Goal: Task Accomplishment & Management: Complete application form

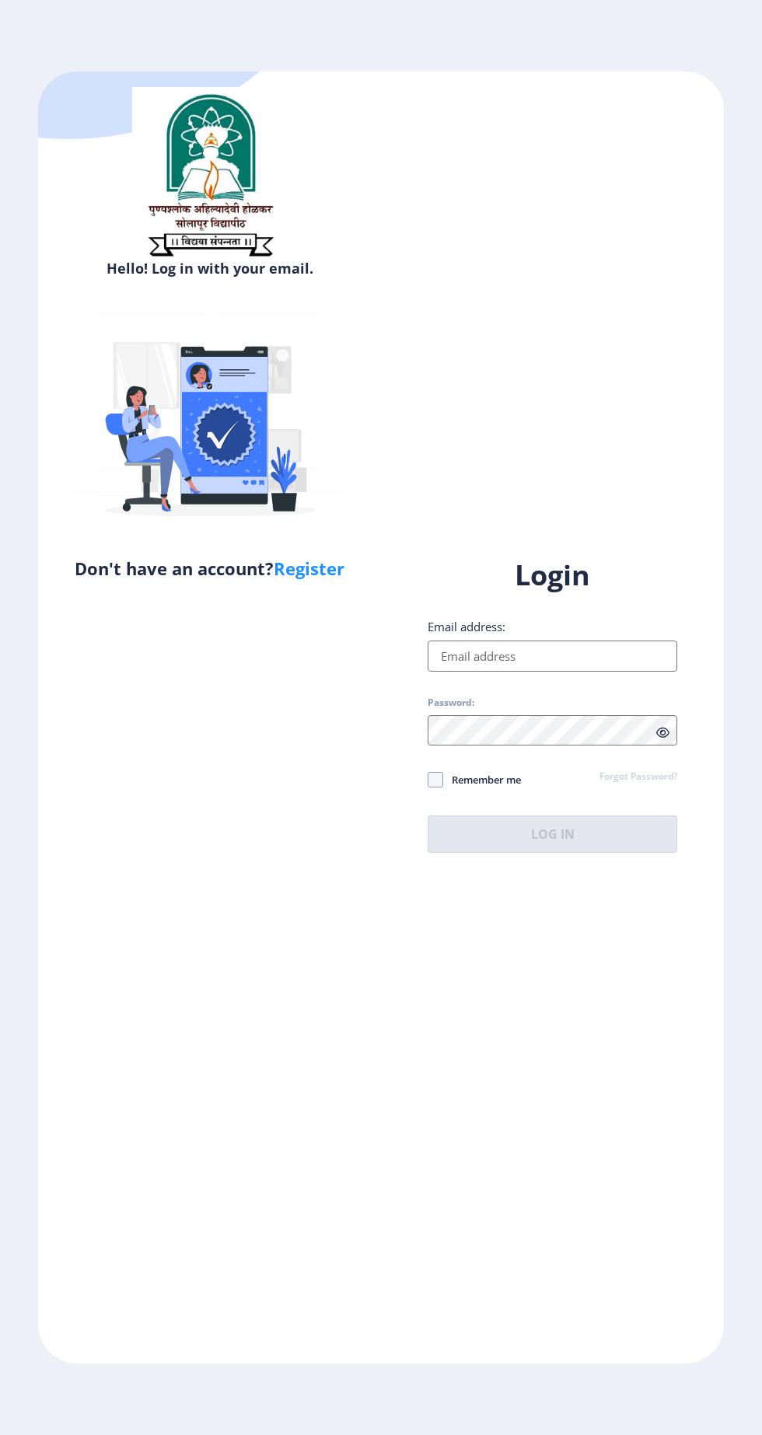
click at [490, 672] on input "Email address:" at bounding box center [553, 656] width 250 height 31
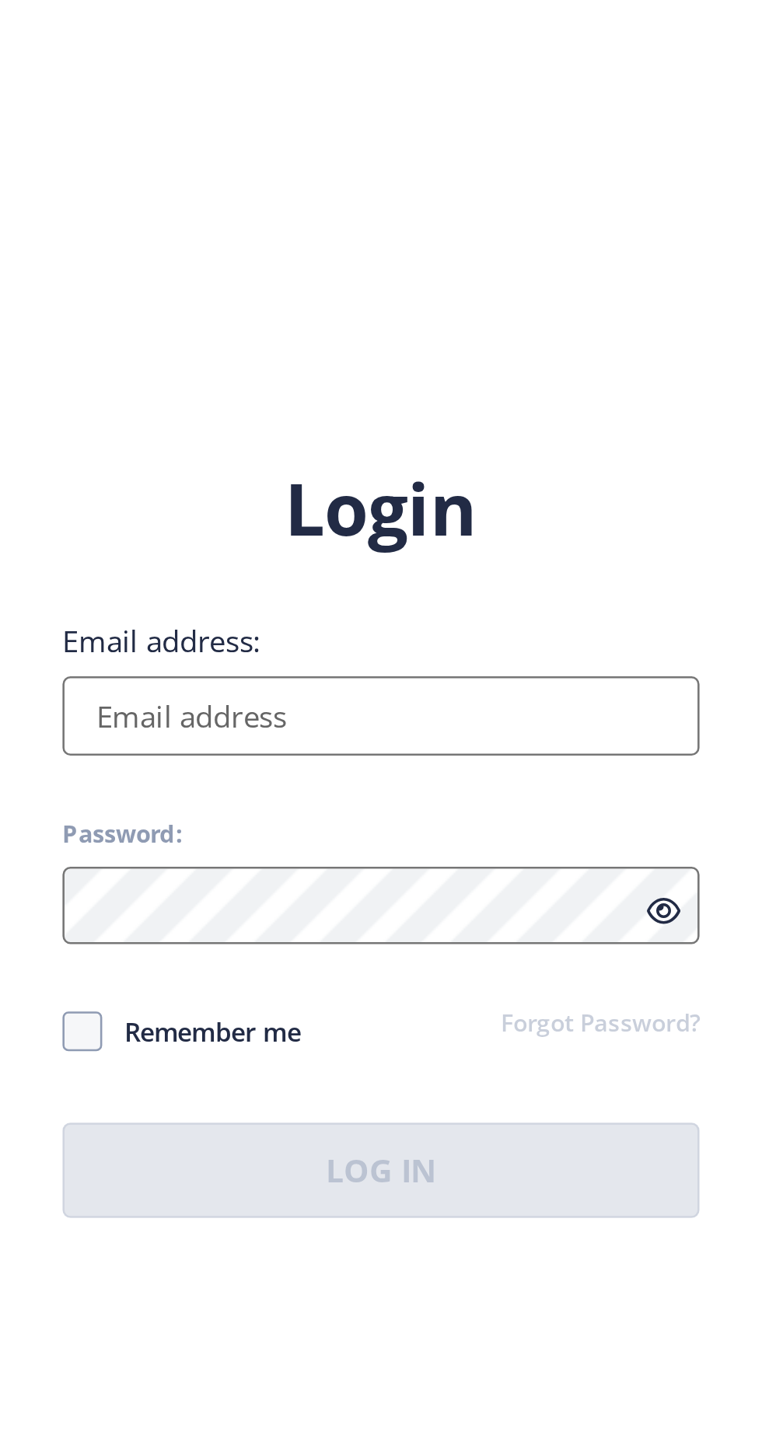
click at [454, 671] on input "Email address:" at bounding box center [553, 656] width 250 height 31
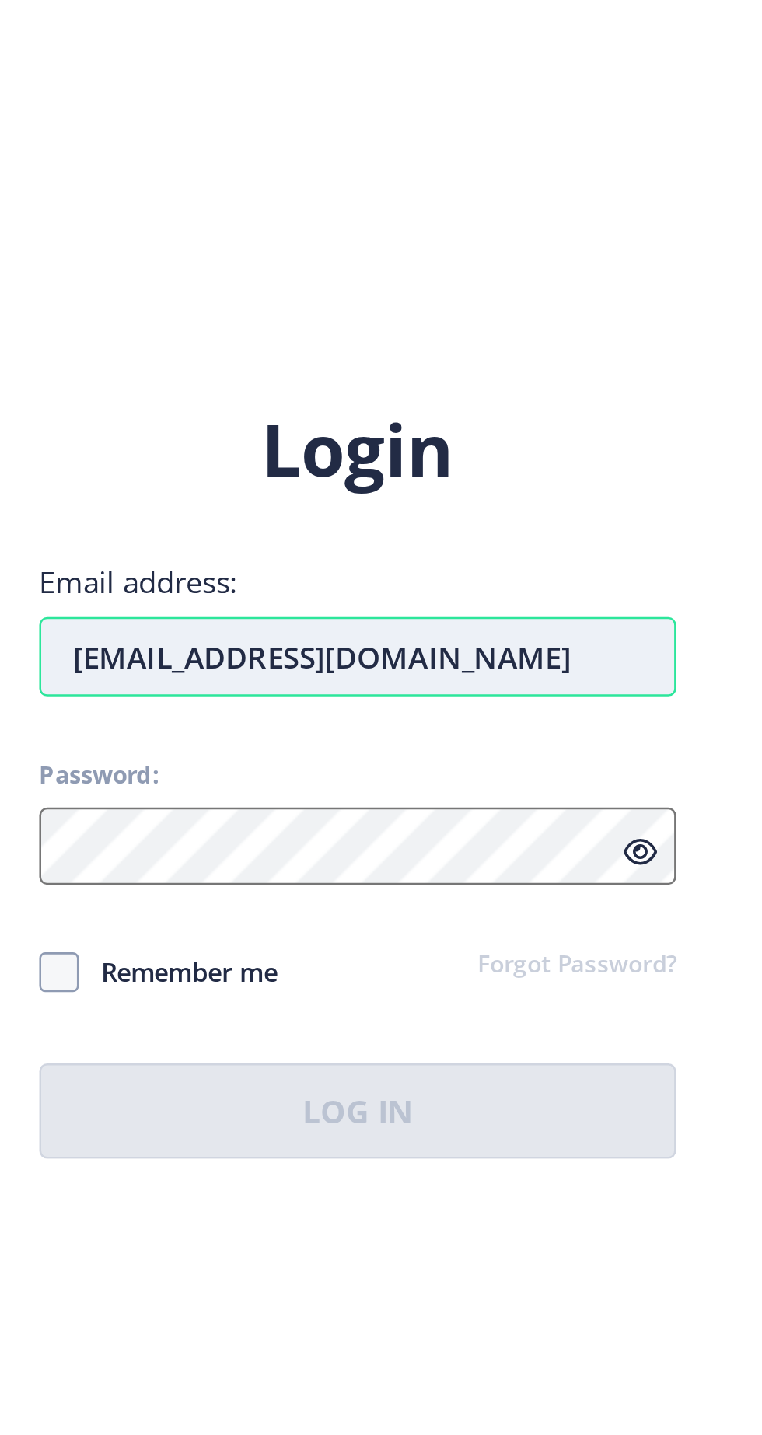
type input "[EMAIL_ADDRESS][DOMAIN_NAME]"
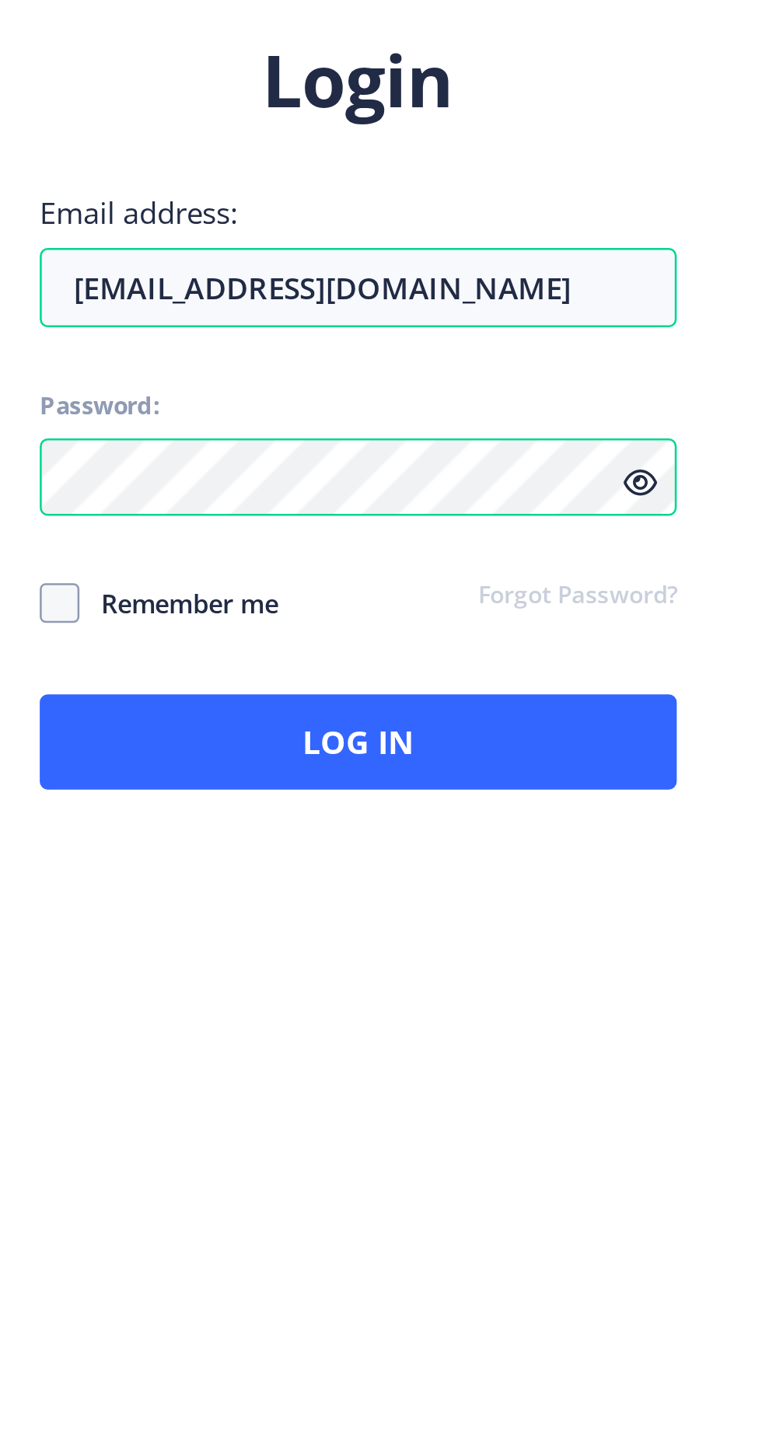
click at [452, 770] on span "Remember me" at bounding box center [482, 779] width 78 height 19
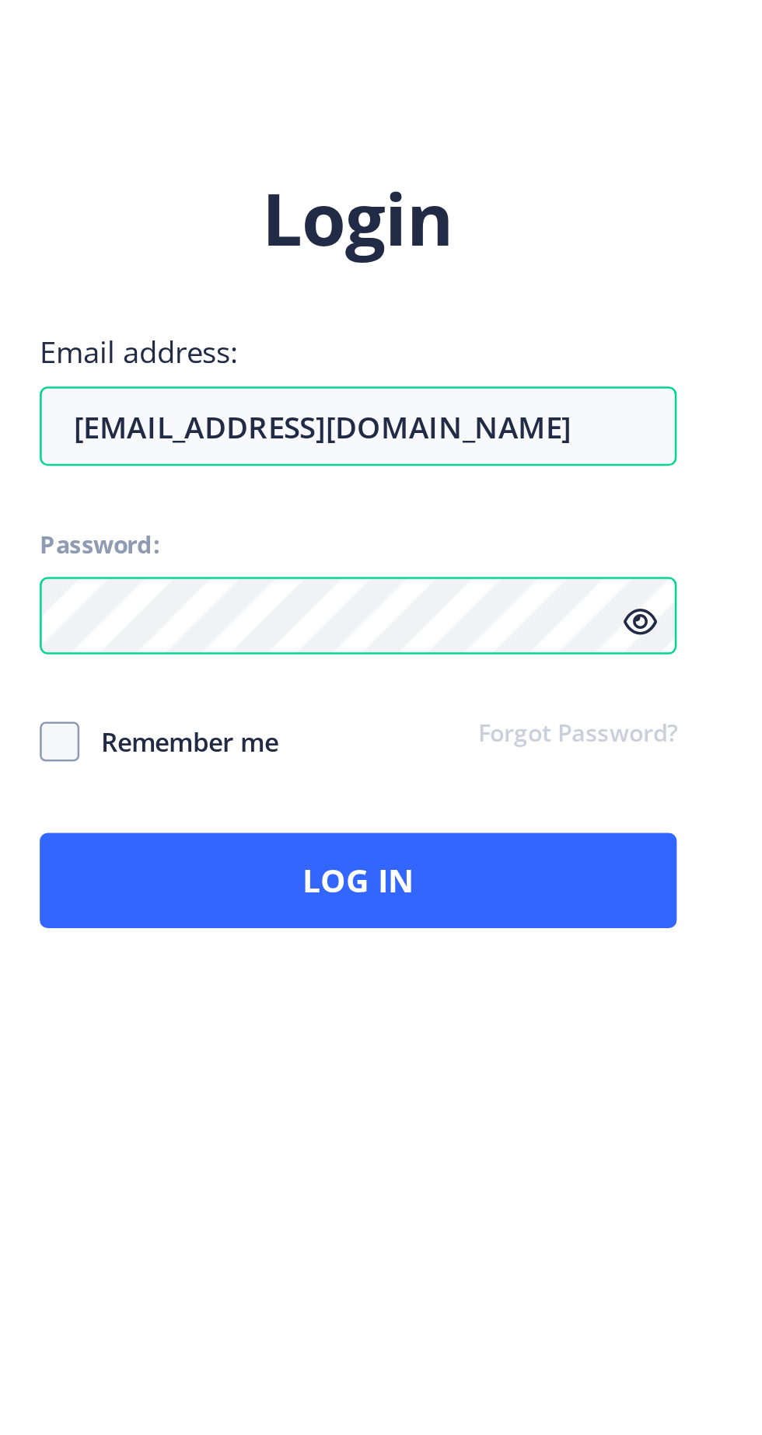
click at [476, 770] on span "Remember me" at bounding box center [482, 779] width 78 height 19
click at [428, 780] on input "Remember me" at bounding box center [428, 780] width 1 height 1
checkbox input "true"
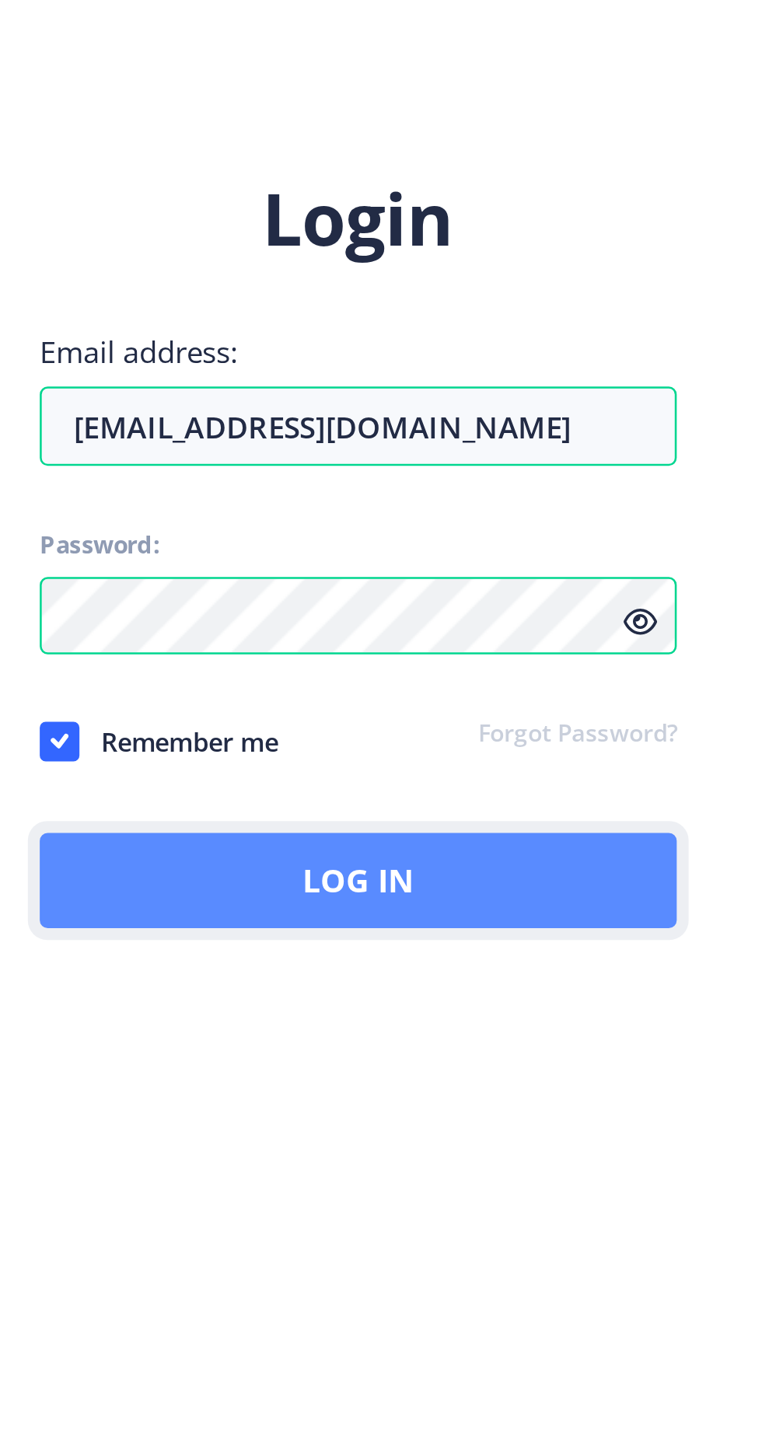
click at [500, 817] on button "Log In" at bounding box center [553, 833] width 250 height 37
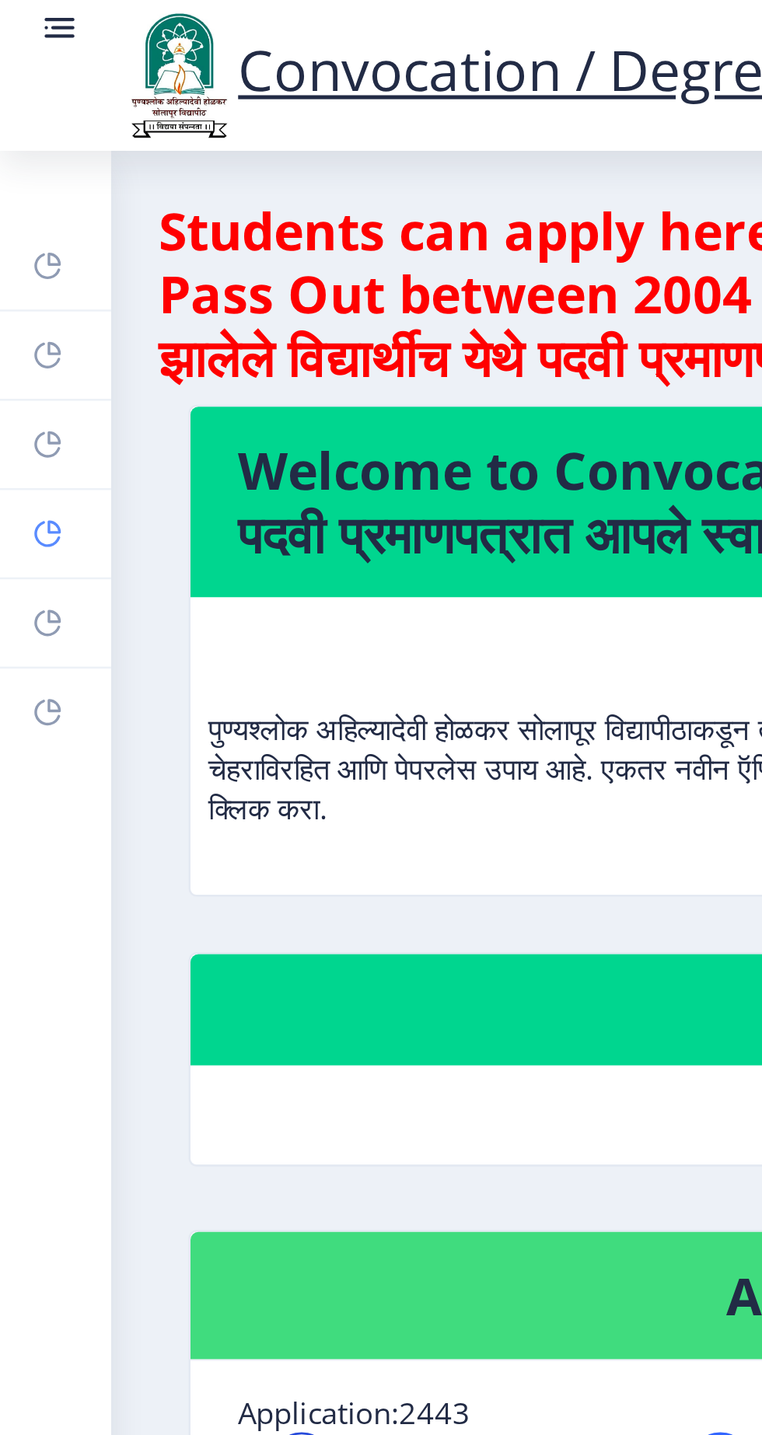
click at [25, 215] on rect at bounding box center [18, 209] width 12 height 12
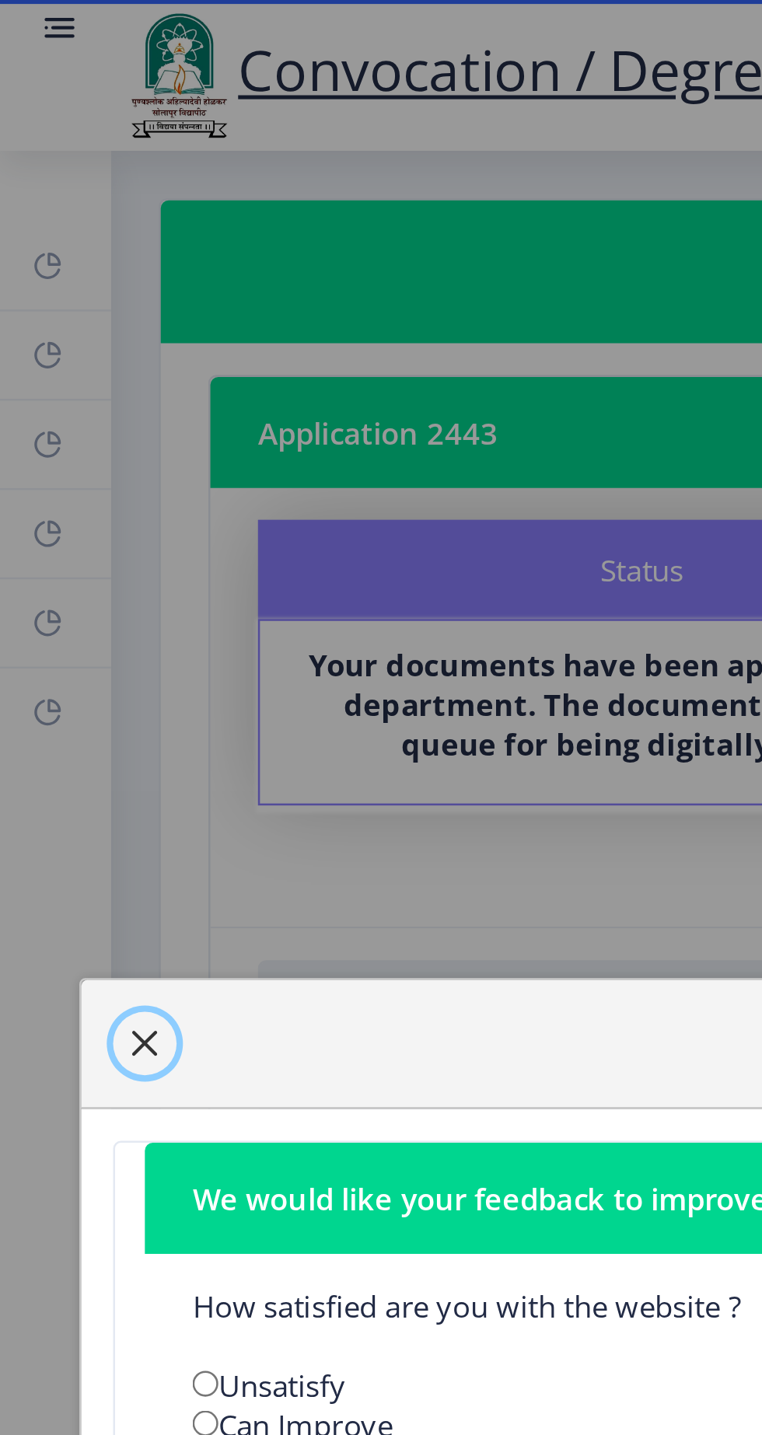
click at [63, 406] on span "button" at bounding box center [57, 409] width 12 height 12
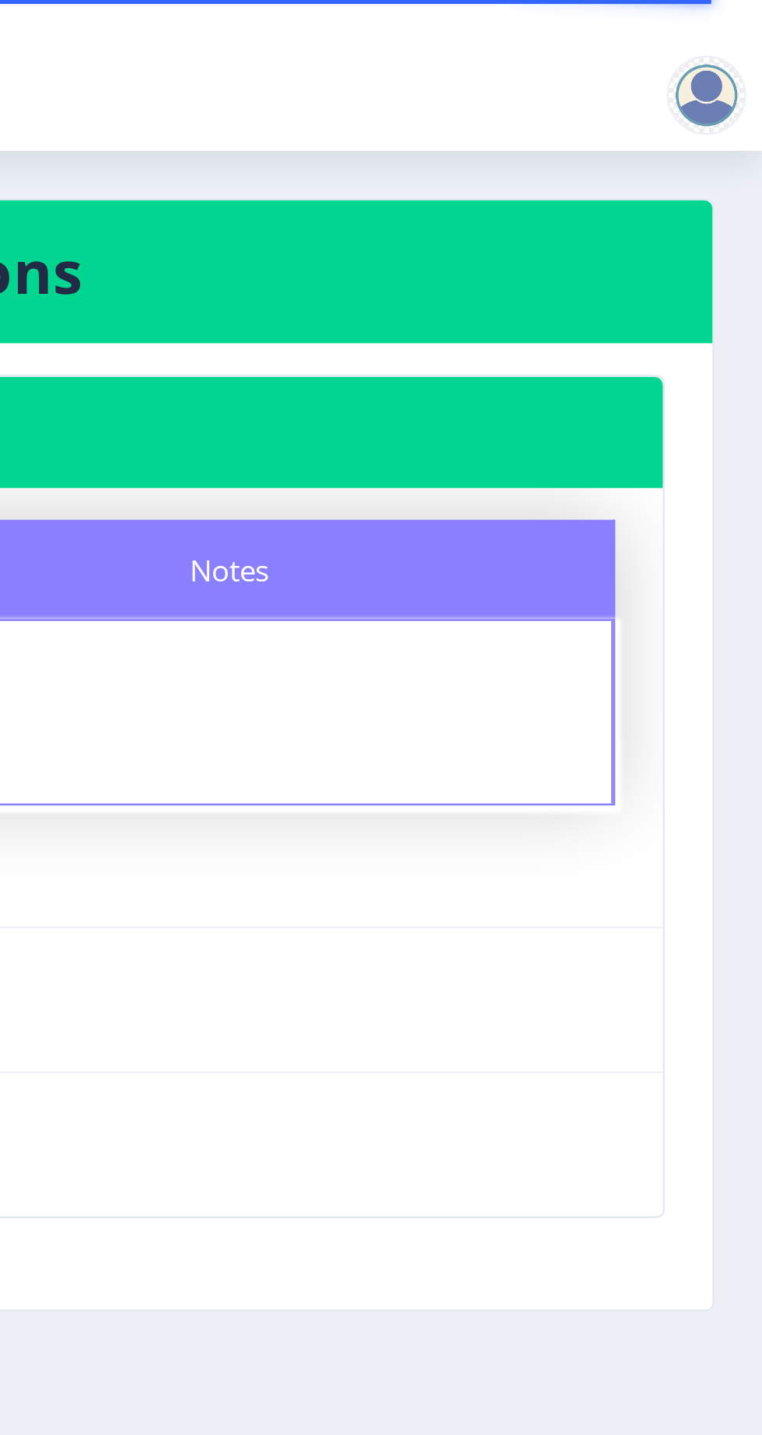
click at [733, 33] on div at bounding box center [739, 37] width 31 height 31
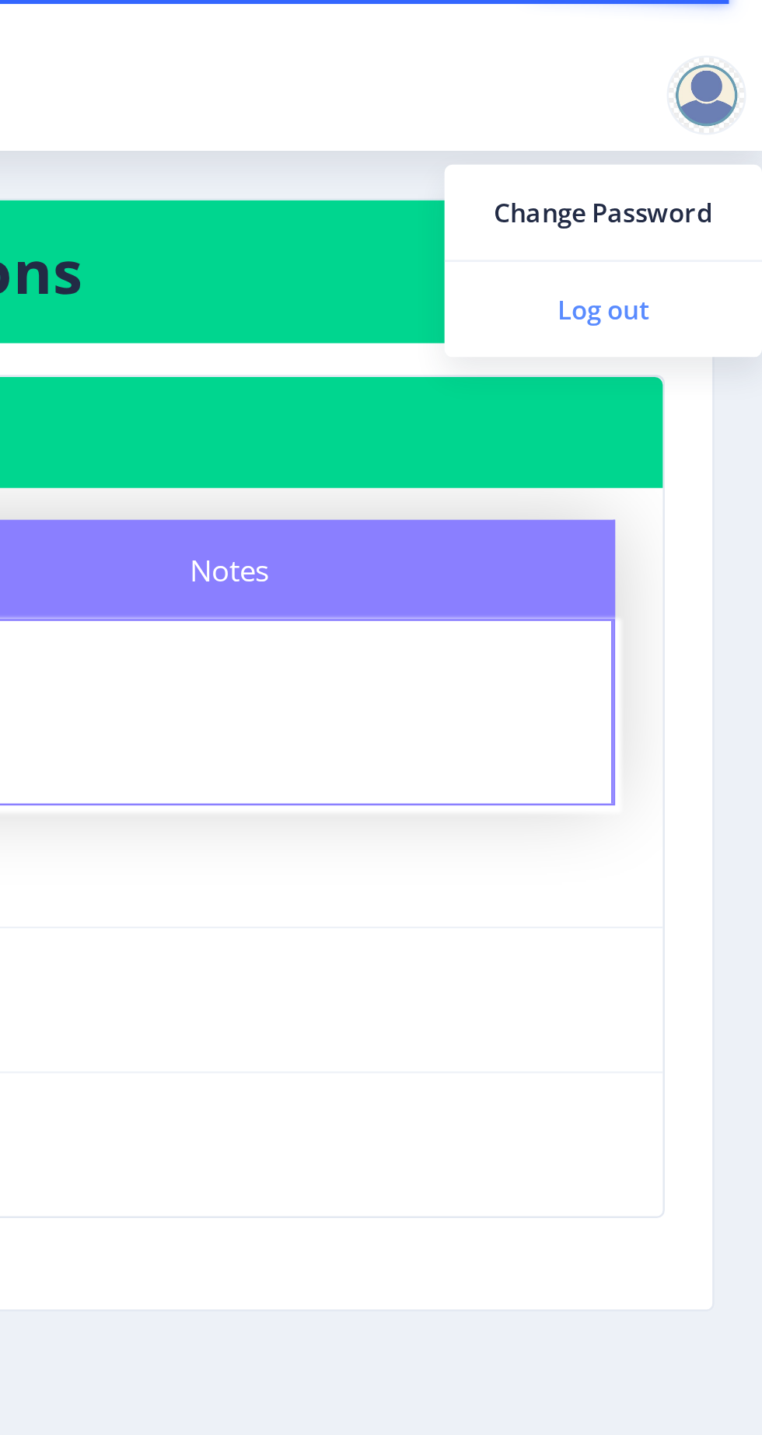
click at [698, 127] on span "Log out" at bounding box center [699, 121] width 99 height 19
